Goal: Transaction & Acquisition: Purchase product/service

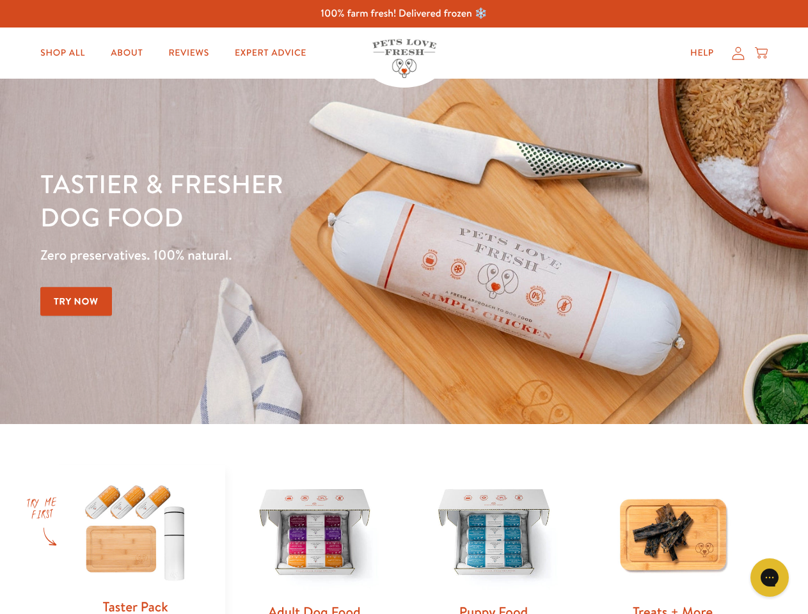
click at [404, 307] on div "Tastier & fresher dog food Zero preservatives. 100% natural. Try Now" at bounding box center [282, 251] width 485 height 169
click at [769, 578] on icon "Gorgias live chat" at bounding box center [769, 577] width 12 height 12
